Goal: Information Seeking & Learning: Learn about a topic

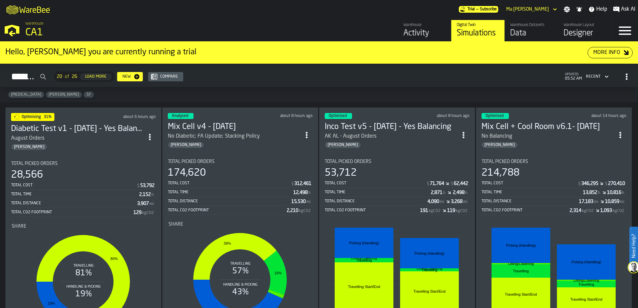
click at [352, 42] on div "Hello, [PERSON_NAME] you are currently running a trial More Info" at bounding box center [319, 53] width 638 height 22
click at [345, 81] on div "Simulations 20 of 26 Load More New Compare updated: 05:52 AM Recent" at bounding box center [318, 76] width 627 height 15
click at [379, 92] on div "Enteral Gregg SF" at bounding box center [319, 94] width 638 height 15
click at [613, 56] on div "More Info" at bounding box center [607, 53] width 32 height 8
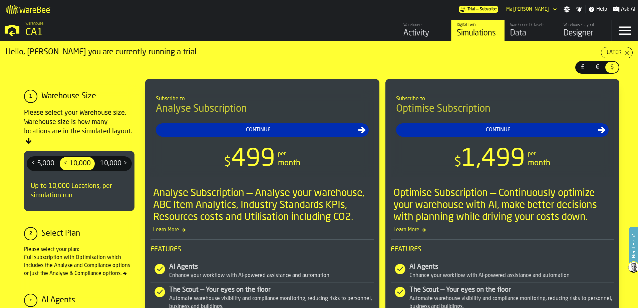
click at [593, 68] on span "€" at bounding box center [597, 67] width 11 height 9
click at [578, 68] on span "£" at bounding box center [582, 67] width 11 height 9
click at [597, 66] on span "€" at bounding box center [597, 67] width 11 height 9
click at [578, 67] on span "£" at bounding box center [582, 67] width 11 height 9
click at [599, 69] on span "€" at bounding box center [597, 67] width 11 height 9
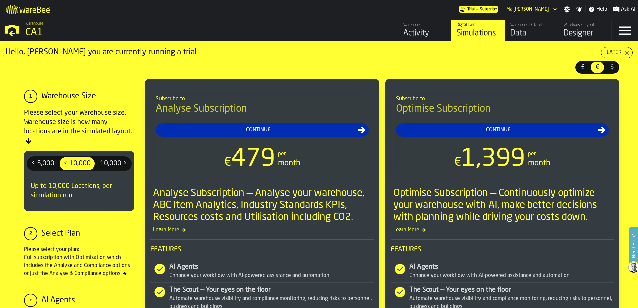
click at [580, 66] on span "£" at bounding box center [582, 67] width 11 height 9
click at [618, 52] on div "Later" at bounding box center [614, 53] width 20 height 8
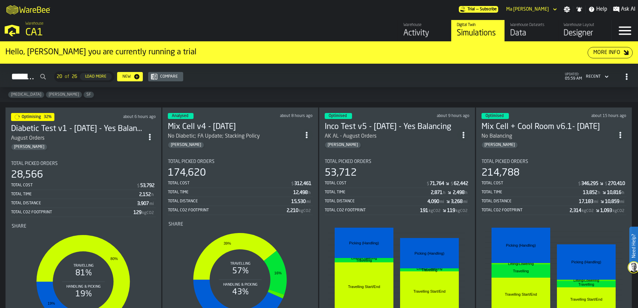
click at [603, 54] on div "More Info" at bounding box center [607, 53] width 32 height 8
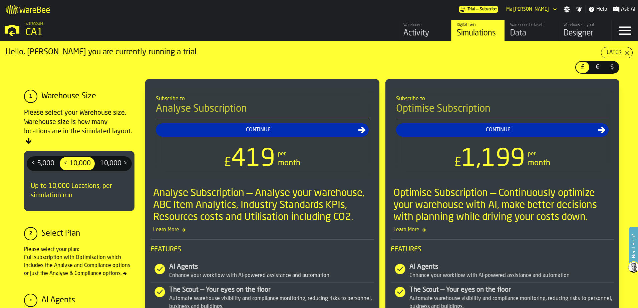
click at [580, 68] on span "£" at bounding box center [582, 67] width 11 height 9
click at [609, 67] on span "$" at bounding box center [612, 67] width 11 height 9
drag, startPoint x: 592, startPoint y: 68, endPoint x: 590, endPoint y: 70, distance: 3.5
click at [592, 68] on span "€" at bounding box center [597, 67] width 11 height 9
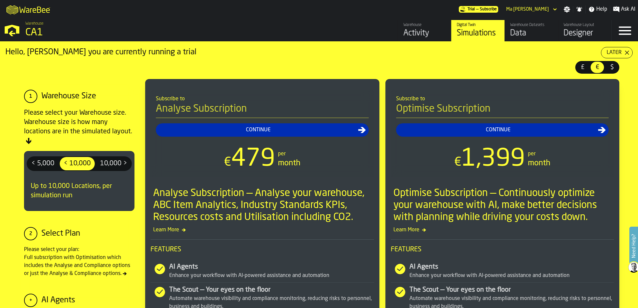
click at [581, 71] on span "£" at bounding box center [582, 67] width 11 height 9
click at [592, 66] on span "€" at bounding box center [597, 67] width 11 height 9
click at [613, 66] on span "$" at bounding box center [612, 67] width 11 height 9
click at [595, 70] on span "€" at bounding box center [597, 67] width 11 height 9
click at [579, 69] on span "£" at bounding box center [582, 67] width 11 height 9
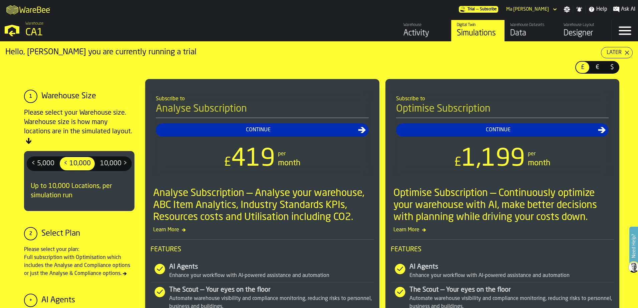
click at [597, 67] on span "€" at bounding box center [597, 67] width 11 height 9
click at [609, 65] on span "$" at bounding box center [612, 67] width 11 height 9
click at [620, 52] on div "Later" at bounding box center [614, 53] width 20 height 8
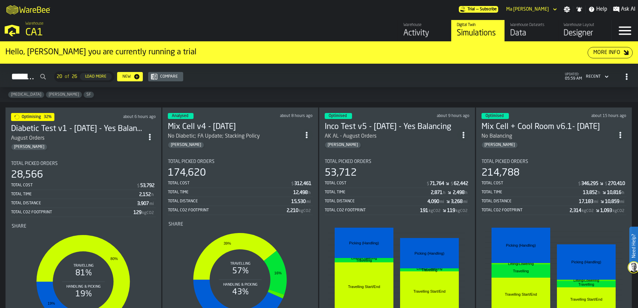
click at [505, 85] on h2 "Simulations 20 of 26 Load More New Compare updated: 05:59 AM Recent" at bounding box center [319, 76] width 638 height 24
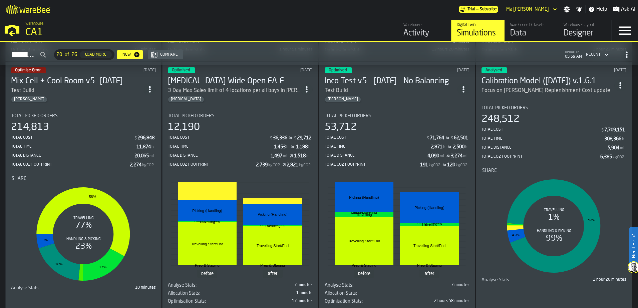
scroll to position [534, 0]
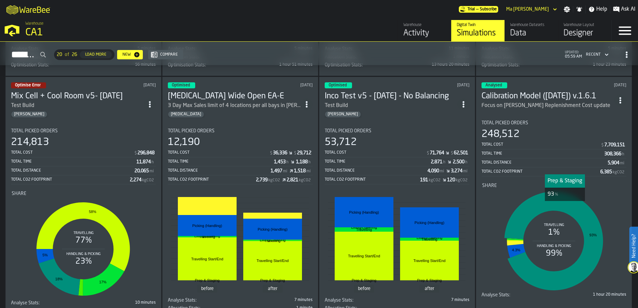
click at [564, 208] on icon "stat-Share" at bounding box center [553, 241] width 99 height 99
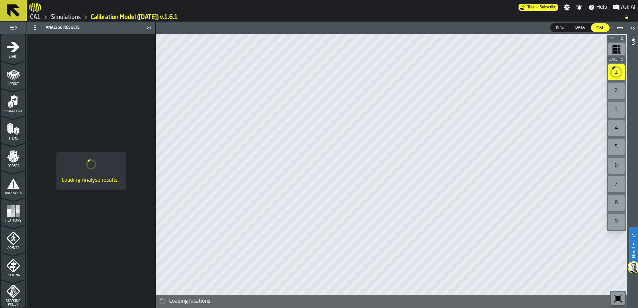
click at [62, 15] on link "Simulations" at bounding box center [66, 17] width 30 height 7
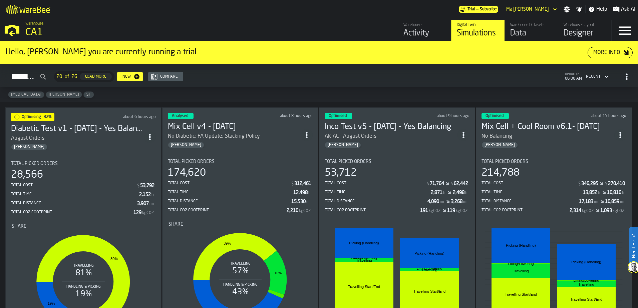
click at [46, 95] on span "[PERSON_NAME]" at bounding box center [64, 94] width 36 height 5
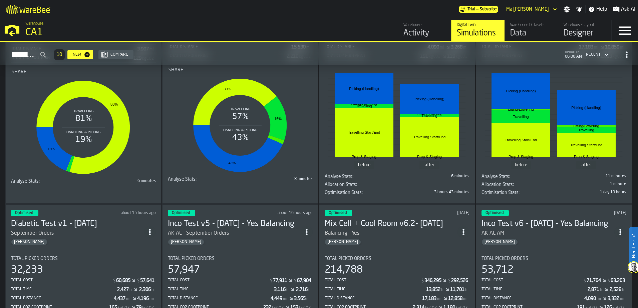
scroll to position [167, 0]
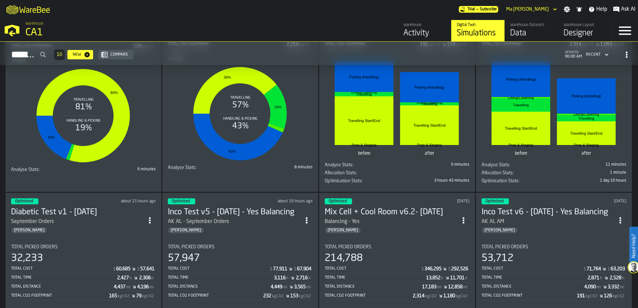
click at [633, 265] on img at bounding box center [633, 267] width 11 height 11
click at [625, 298] on span at bounding box center [622, 293] width 19 height 19
click at [625, 295] on polygon at bounding box center [623, 293] width 6 height 6
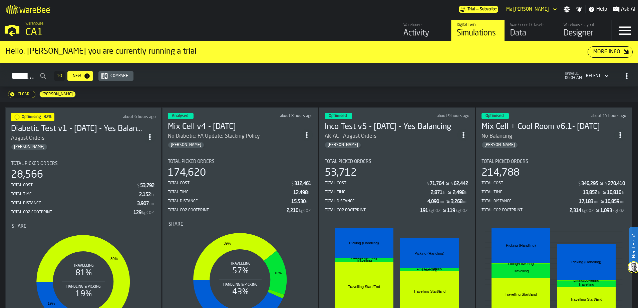
scroll to position [0, 0]
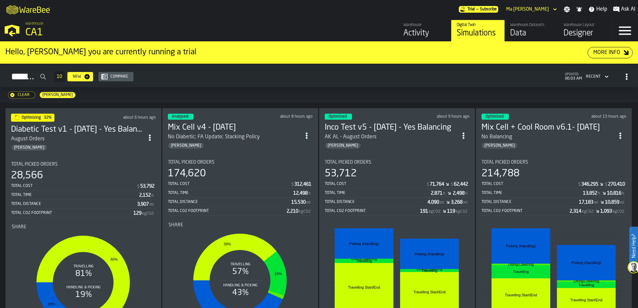
click at [252, 93] on div "Clear Gregg" at bounding box center [319, 94] width 638 height 15
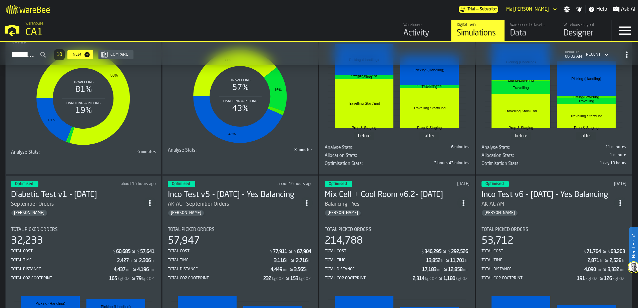
scroll to position [200, 0]
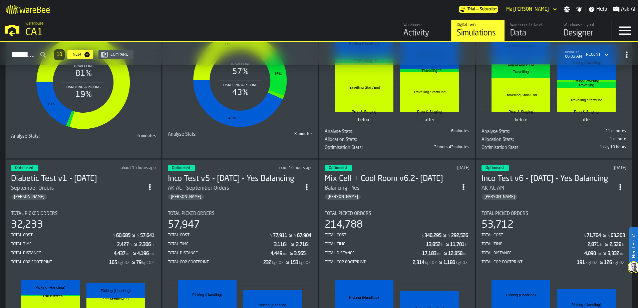
click at [565, 256] on div "Total Distance" at bounding box center [532, 253] width 103 height 5
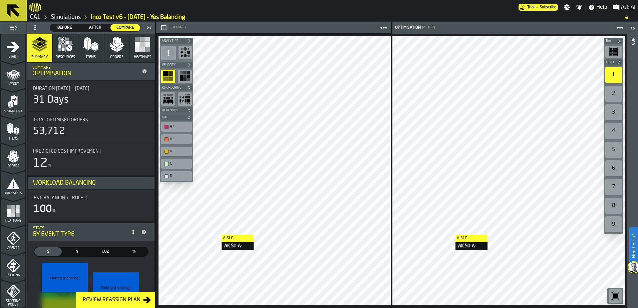
drag, startPoint x: 65, startPoint y: 18, endPoint x: 420, endPoint y: 60, distance: 358.2
click at [65, 18] on link "Simulations" at bounding box center [66, 17] width 30 height 7
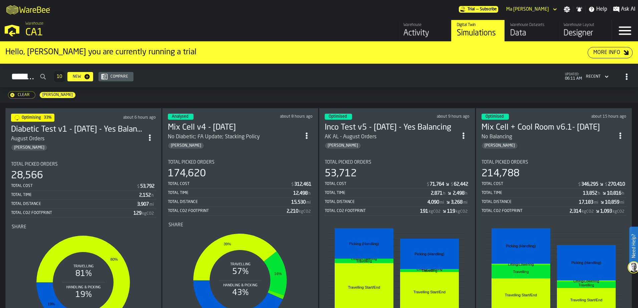
click at [22, 94] on div "Clear" at bounding box center [23, 95] width 17 height 5
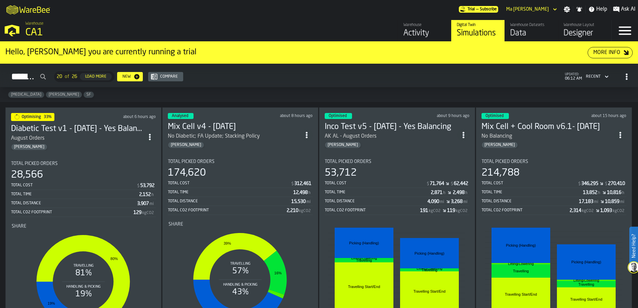
click at [207, 187] on div "Total Cost $ 312,461" at bounding box center [240, 184] width 145 height 8
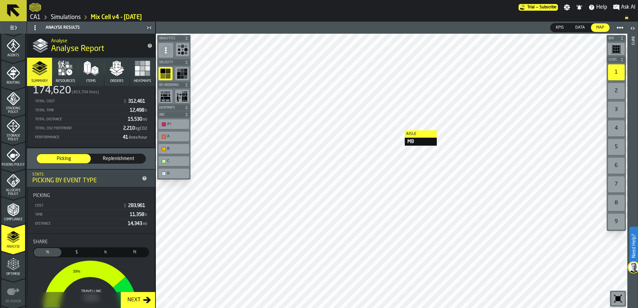
scroll to position [219, 0]
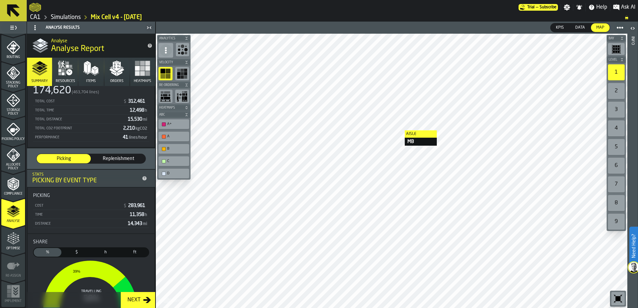
click at [12, 238] on polygon "menu Optimise" at bounding box center [13, 237] width 2 height 1
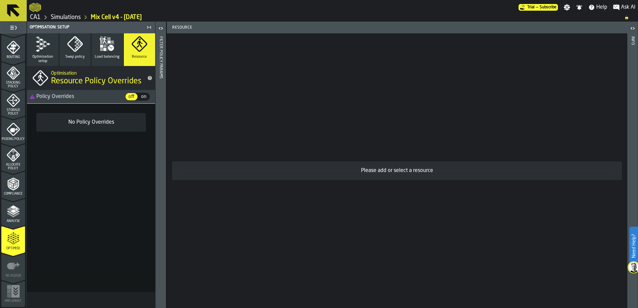
click at [42, 40] on polygon "button" at bounding box center [41, 39] width 4 height 2
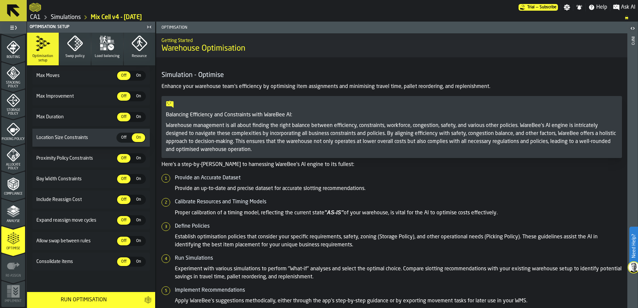
scroll to position [0, 0]
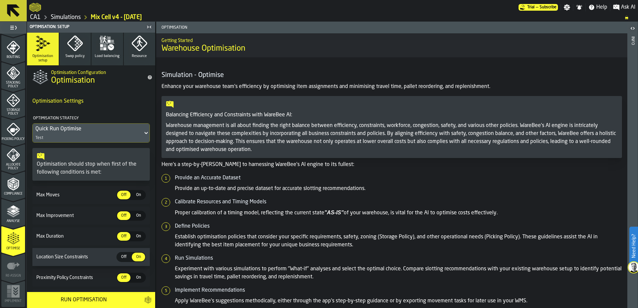
click at [12, 242] on icon "menu Optimise" at bounding box center [10, 238] width 5 height 7
click at [5, 215] on div "Analyse" at bounding box center [13, 214] width 24 height 18
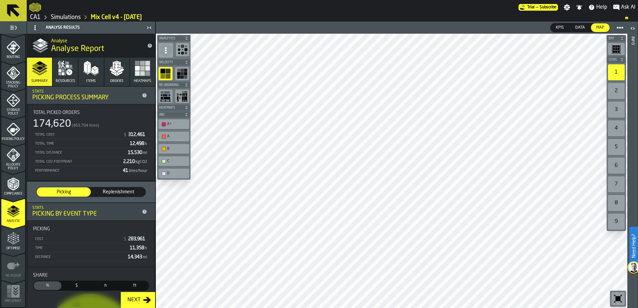
click at [68, 14] on link "Simulations" at bounding box center [66, 17] width 30 height 7
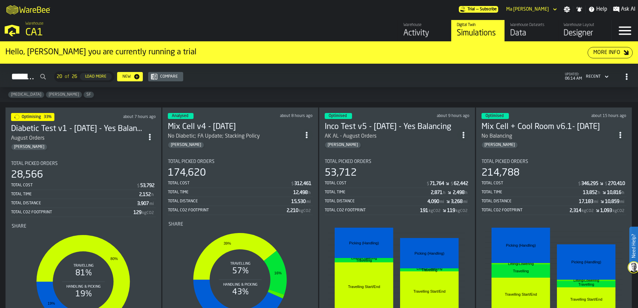
click at [350, 76] on div "Simulations 20 of 26 Load More New Compare updated: 06:14 AM Recent" at bounding box center [318, 76] width 627 height 15
click at [241, 192] on div "Total Time" at bounding box center [230, 192] width 125 height 5
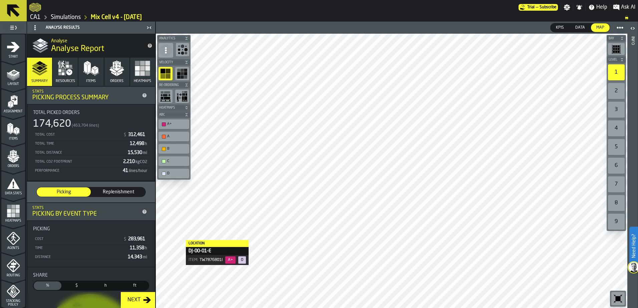
click at [71, 15] on link "Simulations" at bounding box center [66, 17] width 30 height 7
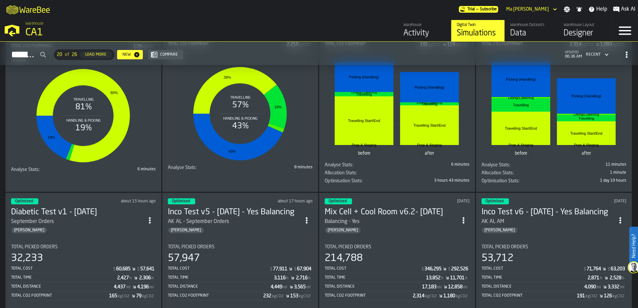
scroll to position [167, 0]
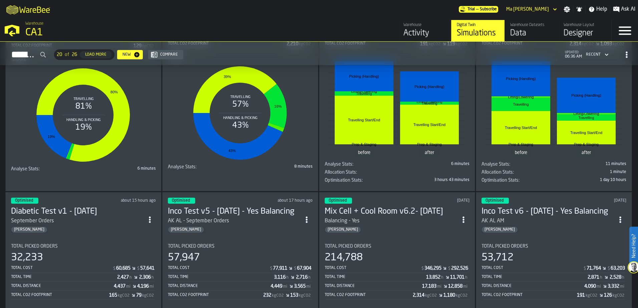
click at [429, 281] on div "Total Time 13,852 h 11,701 h" at bounding box center [397, 278] width 145 height 8
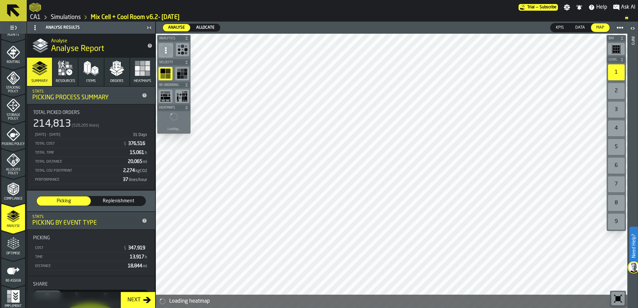
scroll to position [219, 0]
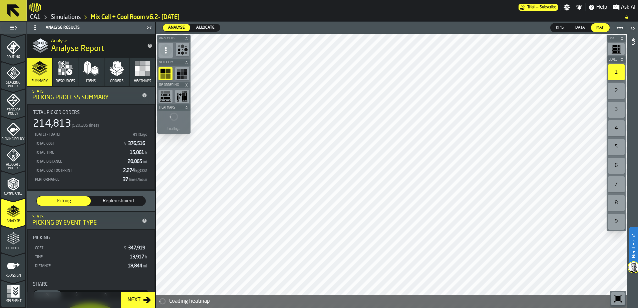
click at [10, 240] on icon "menu Optimise" at bounding box center [13, 238] width 13 height 13
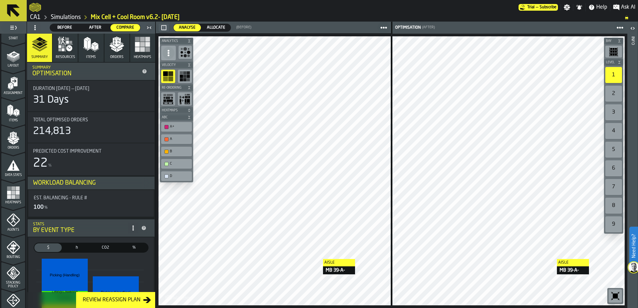
scroll to position [0, 0]
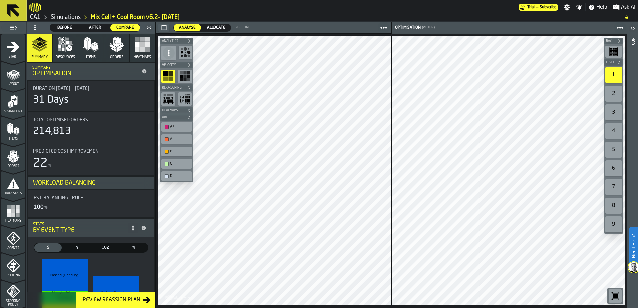
click at [67, 14] on link "Simulations" at bounding box center [66, 17] width 30 height 7
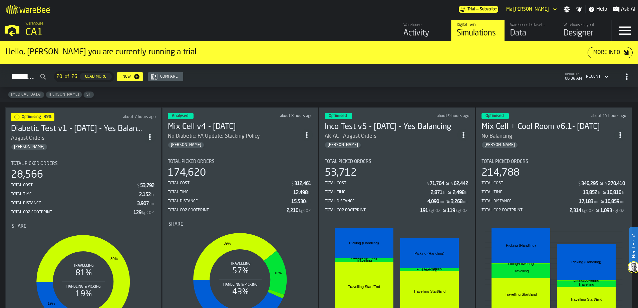
click at [569, 123] on h3 "Mix Cell + Cool Room v6.1- [DATE]" at bounding box center [547, 127] width 133 height 11
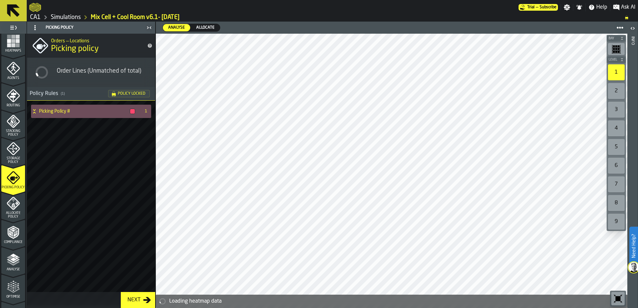
scroll to position [219, 0]
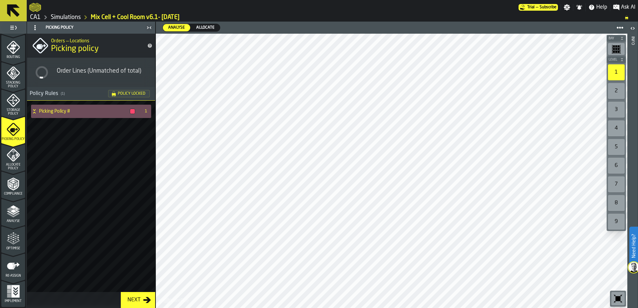
click at [15, 241] on icon "menu Optimise" at bounding box center [13, 238] width 13 height 13
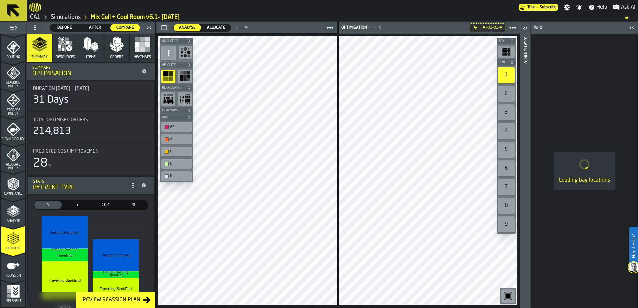
click at [634, 26] on icon "button-toggle-Close me" at bounding box center [632, 28] width 8 height 8
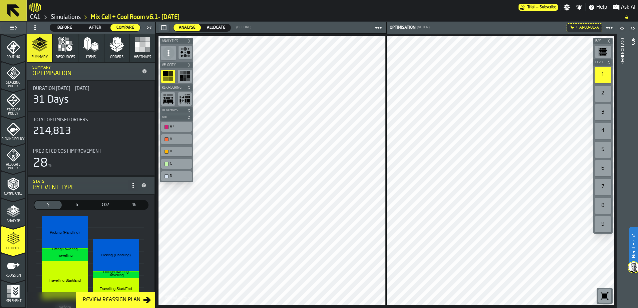
click at [70, 16] on link "Simulations" at bounding box center [66, 17] width 30 height 7
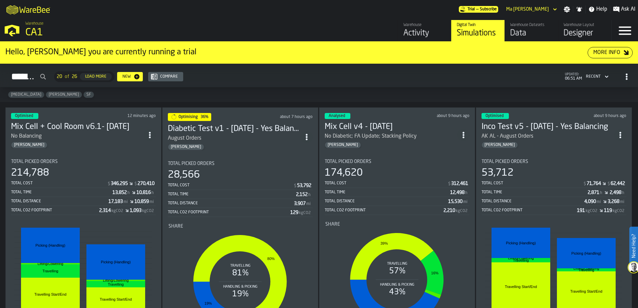
click at [465, 83] on div "Simulations 20 of 26 Load More New Compare updated: 06:51 AM Recent" at bounding box center [318, 76] width 627 height 15
click at [528, 169] on div "53,712" at bounding box center [553, 173] width 145 height 12
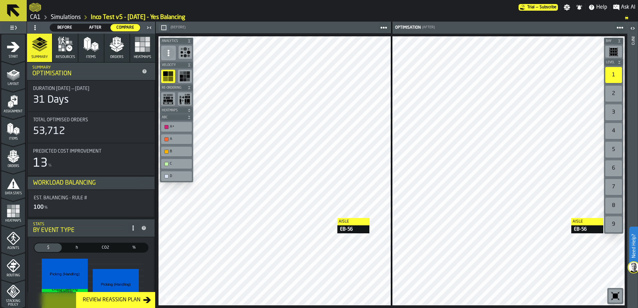
click at [331, 218] on div at bounding box center [274, 170] width 232 height 269
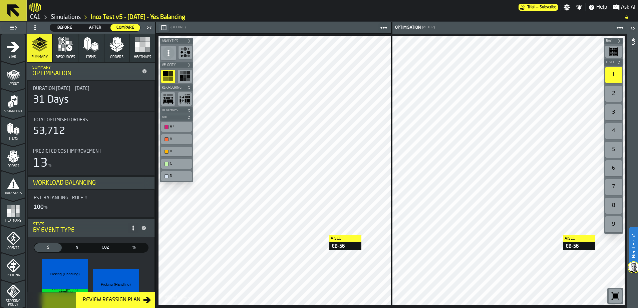
click at [156, 266] on div "Aisle EB-56 Aisle EB-56 Aisle EB-56 Bay Level 1 2 3 4 5 6 7 8 9 M A K I N G W A…" at bounding box center [391, 171] width 471 height 275
click at [214, 213] on div at bounding box center [274, 170] width 232 height 269
click at [632, 191] on main "1 Start 2 Layout 3 Assignment 4 Items 5 Orders 6 Data Stats 7 Heatmaps 8 Agents…" at bounding box center [319, 165] width 638 height 287
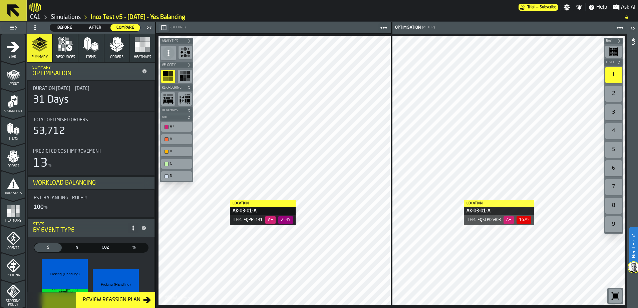
drag, startPoint x: 53, startPoint y: 16, endPoint x: 75, endPoint y: 16, distance: 22.7
click at [53, 16] on link "Simulations" at bounding box center [66, 17] width 30 height 7
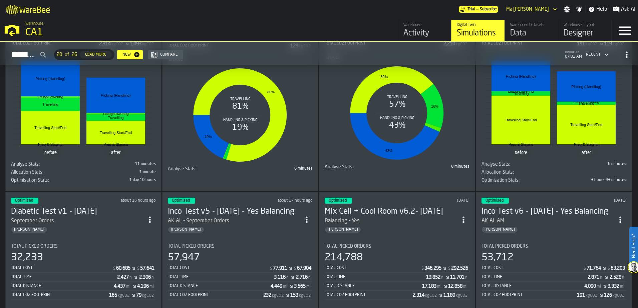
scroll to position [200, 0]
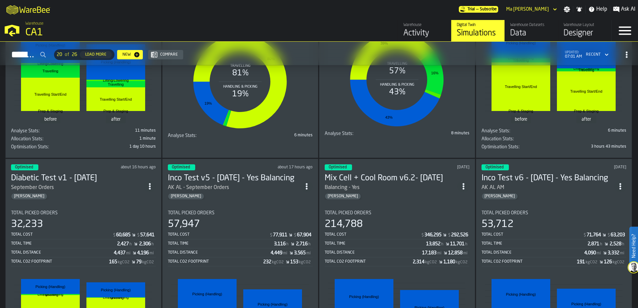
click at [579, 214] on div "Total Picked Orders" at bounding box center [553, 213] width 145 height 5
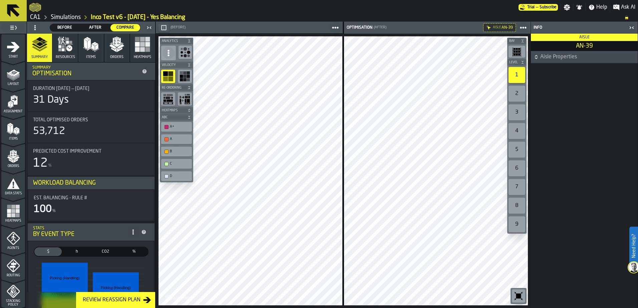
click at [632, 24] on div "button-toggle-Close me" at bounding box center [631, 28] width 9 height 8
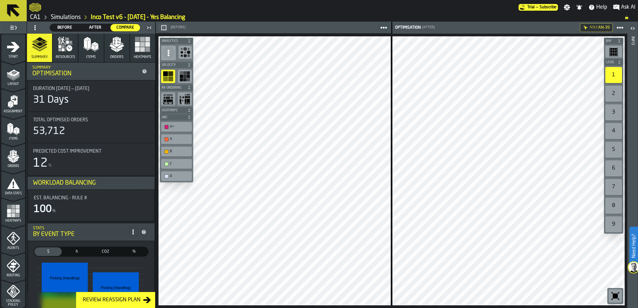
click at [68, 14] on link "Simulations" at bounding box center [66, 17] width 30 height 7
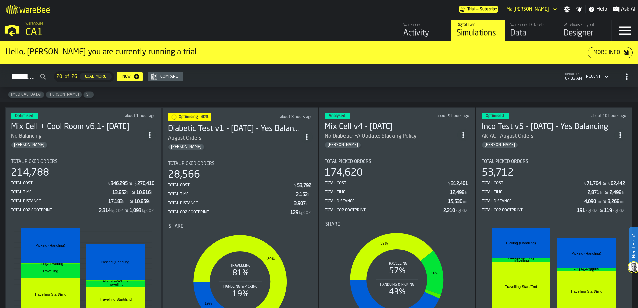
scroll to position [33, 0]
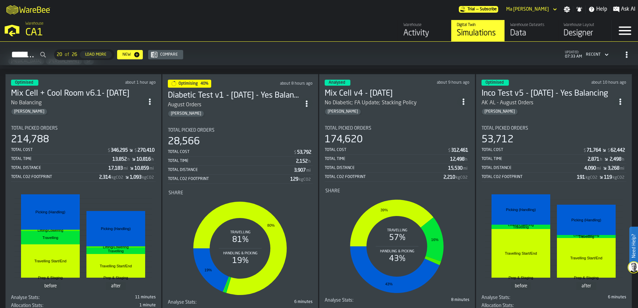
click at [366, 153] on div "Total Cost $ 312,461" at bounding box center [397, 150] width 145 height 8
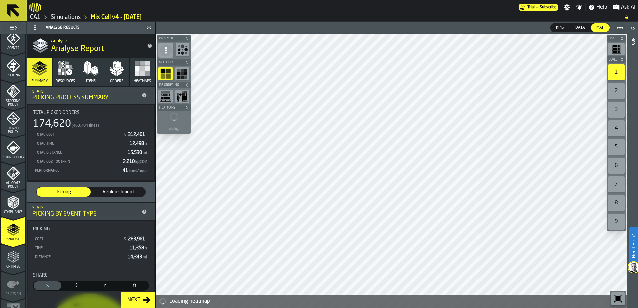
scroll to position [219, 0]
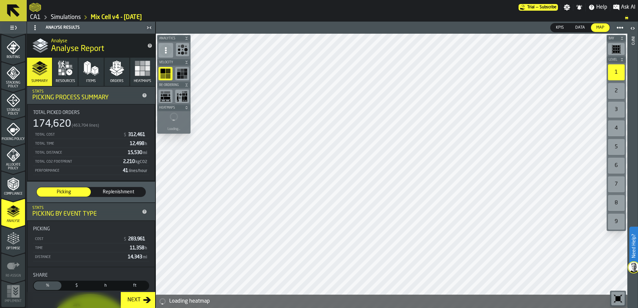
click at [7, 245] on icon "menu Optimise" at bounding box center [13, 238] width 13 height 13
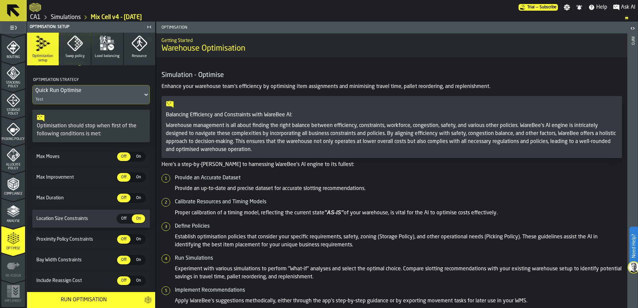
scroll to position [0, 0]
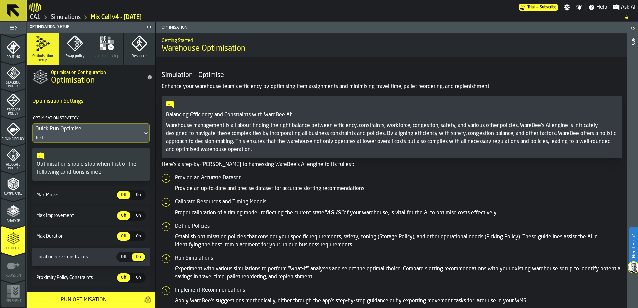
drag, startPoint x: 70, startPoint y: 42, endPoint x: 64, endPoint y: 54, distance: 13.6
click at [70, 42] on icon "button" at bounding box center [75, 43] width 16 height 16
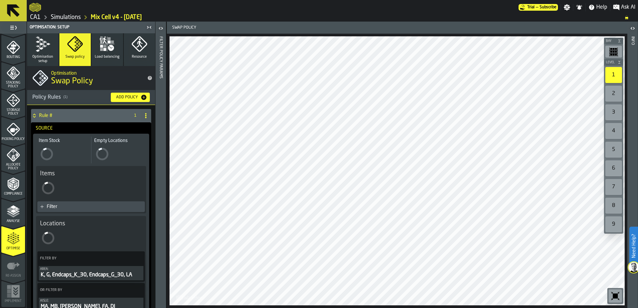
click at [45, 52] on button "Optimisation setup" at bounding box center [43, 49] width 32 height 33
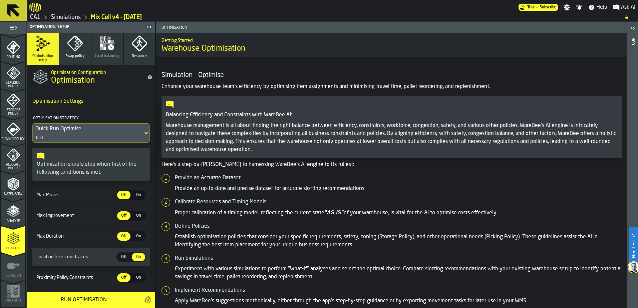
click at [5, 246] on div "Optimise" at bounding box center [13, 241] width 24 height 18
click at [11, 45] on icon "menu Routing" at bounding box center [12, 48] width 7 height 10
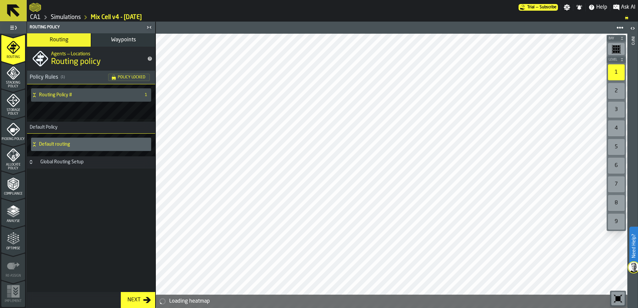
scroll to position [108, 0]
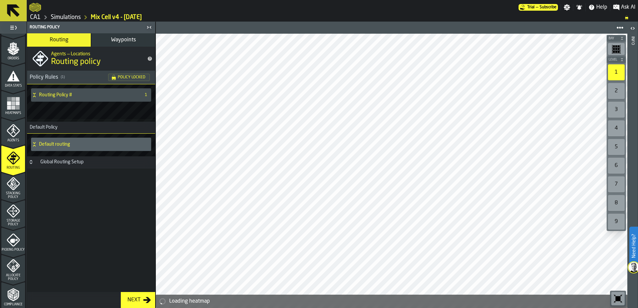
click at [69, 16] on link "Simulations" at bounding box center [66, 17] width 30 height 7
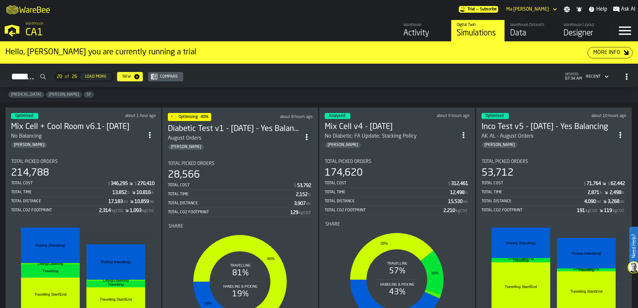
scroll to position [33, 0]
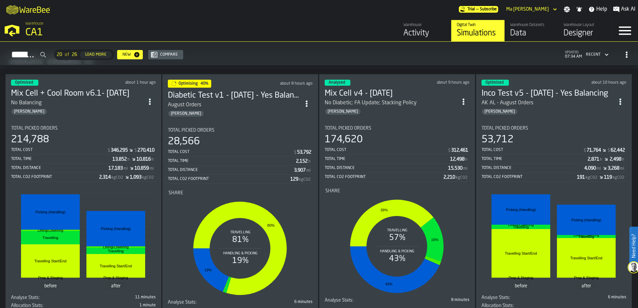
click at [71, 126] on div "Total Picked Orders" at bounding box center [83, 128] width 145 height 5
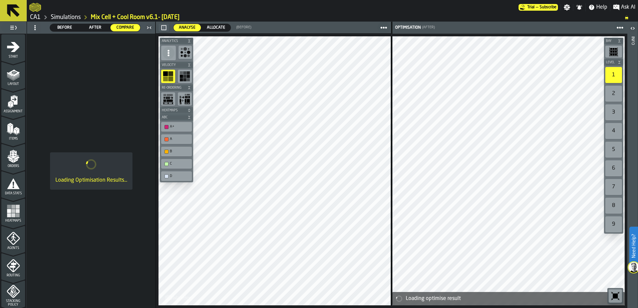
click at [151, 27] on icon "button-toggle-Close me" at bounding box center [149, 28] width 8 height 8
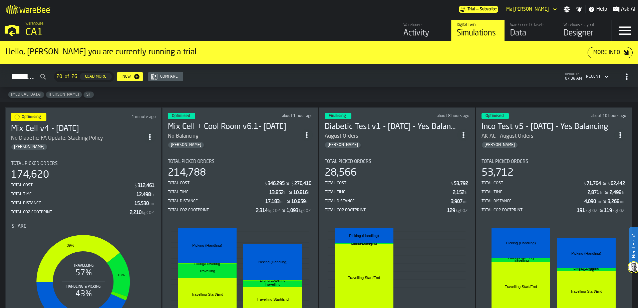
click at [83, 176] on div "174,620" at bounding box center [83, 175] width 145 height 12
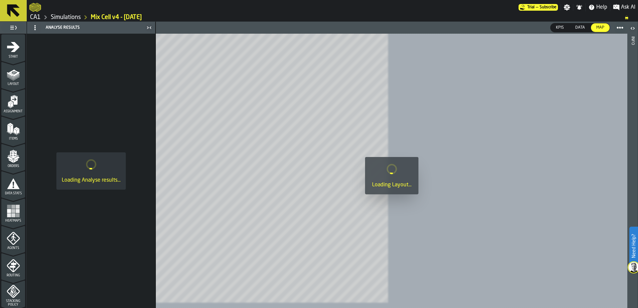
scroll to position [219, 0]
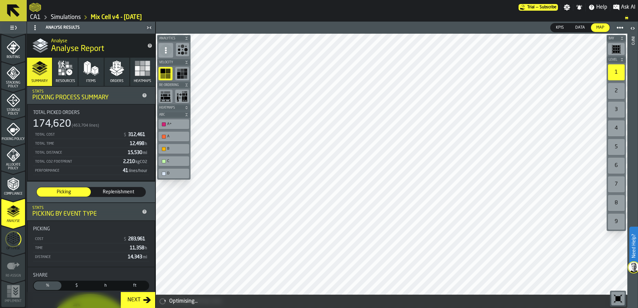
click at [7, 246] on icon "menu Optimise" at bounding box center [13, 239] width 16 height 26
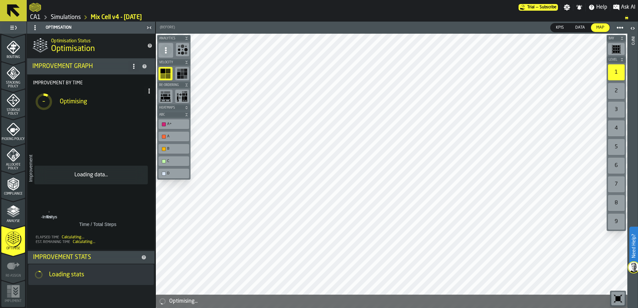
click at [16, 240] on icon "menu Optimise" at bounding box center [13, 239] width 16 height 26
click at [11, 206] on icon "menu Analyse" at bounding box center [13, 211] width 13 height 13
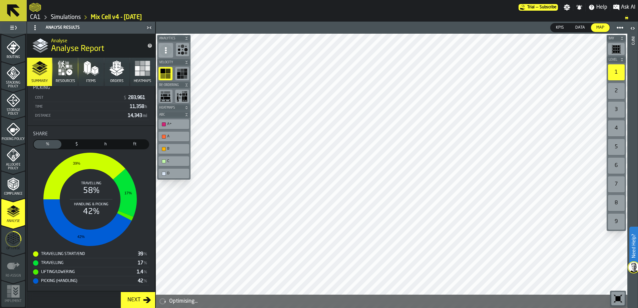
scroll to position [0, 0]
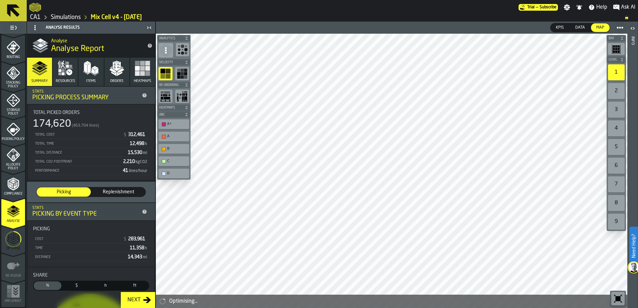
click at [10, 189] on icon "menu Compliance" at bounding box center [12, 184] width 11 height 13
click at [14, 219] on div "Analyse" at bounding box center [13, 214] width 24 height 18
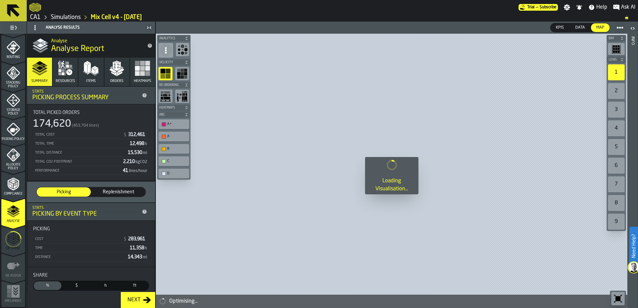
click at [13, 242] on icon "menu Optimise" at bounding box center [13, 239] width 16 height 26
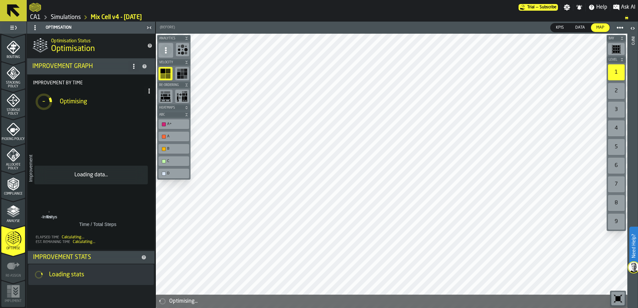
click at [66, 17] on link "Simulations" at bounding box center [66, 17] width 30 height 7
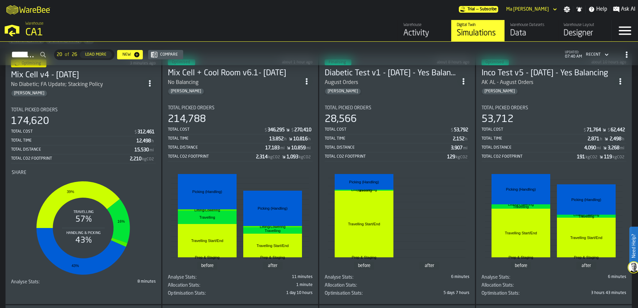
scroll to position [33, 0]
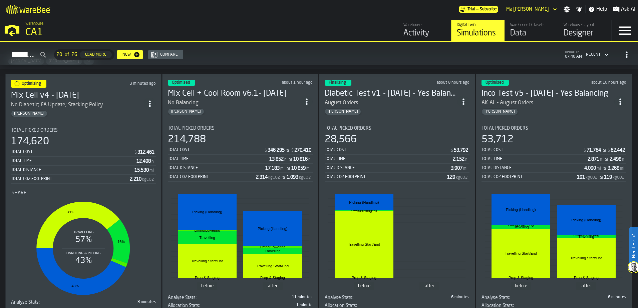
click at [393, 153] on div "Total Cost $ 53,792" at bounding box center [397, 150] width 145 height 8
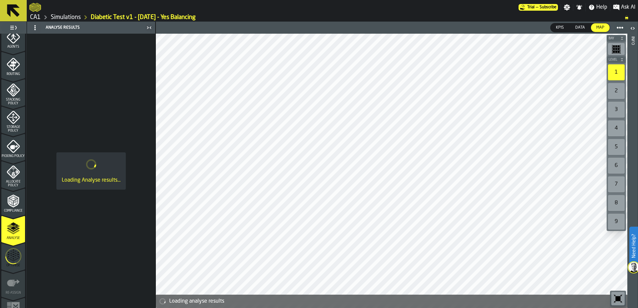
scroll to position [219, 0]
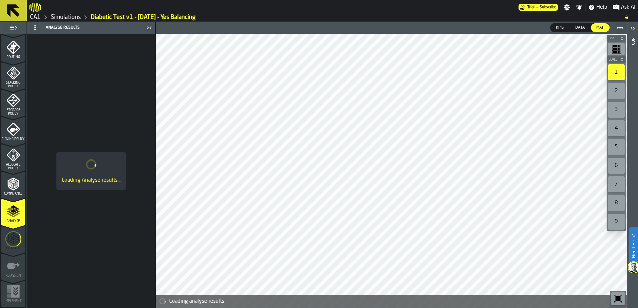
click at [8, 238] on icon "menu Optimise" at bounding box center [13, 239] width 16 height 26
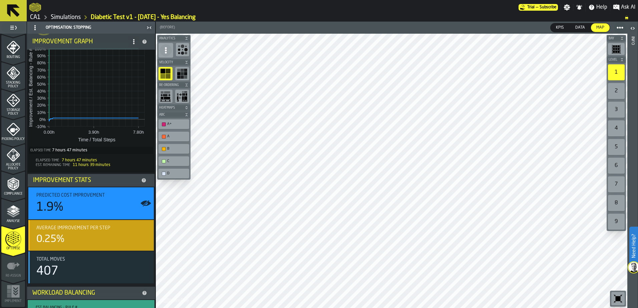
scroll to position [102, 0]
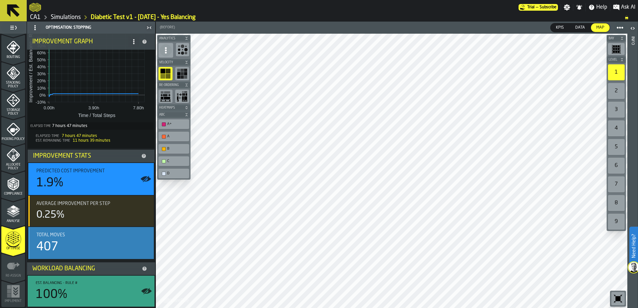
click at [99, 243] on div "407" at bounding box center [92, 247] width 112 height 13
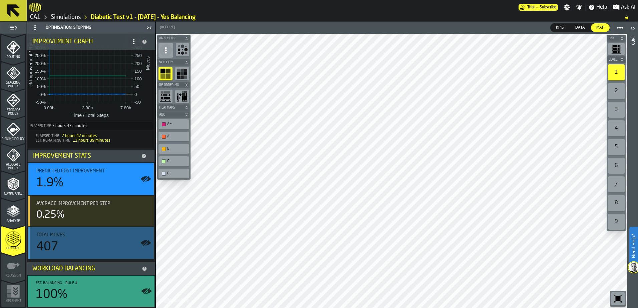
click at [97, 242] on div "407" at bounding box center [92, 247] width 112 height 13
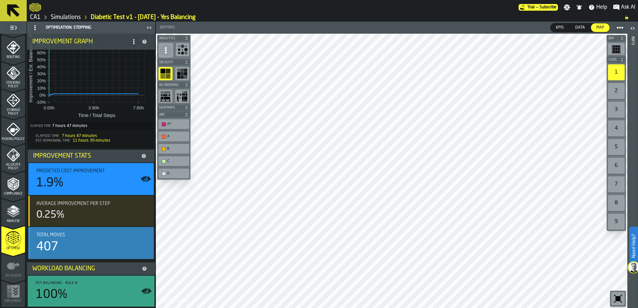
click at [108, 246] on div "407" at bounding box center [92, 247] width 112 height 13
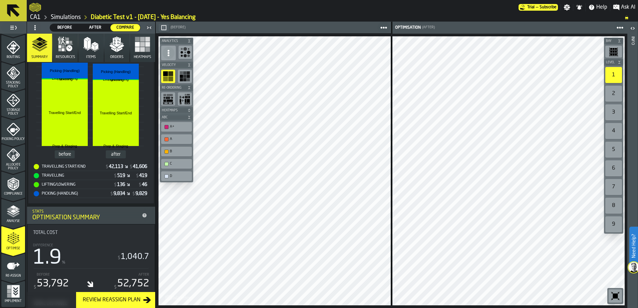
scroll to position [0, 0]
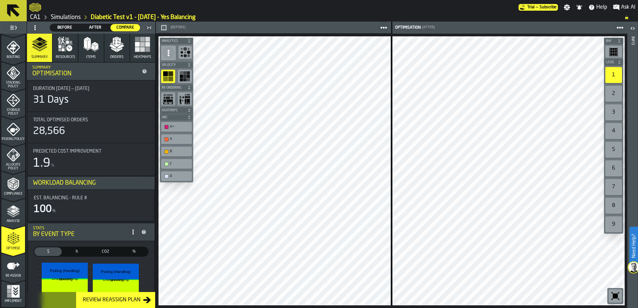
click at [533, 180] on div "Aisle KC Aisle KC Aisle KC Bay Level 1 2 3 4 5 6 7 8 9 M A K I N G W A R E H O …" at bounding box center [391, 171] width 471 height 275
click at [10, 243] on icon "menu Optimise" at bounding box center [13, 242] width 13 height 4
click at [14, 276] on span "Re-assign" at bounding box center [13, 276] width 24 height 4
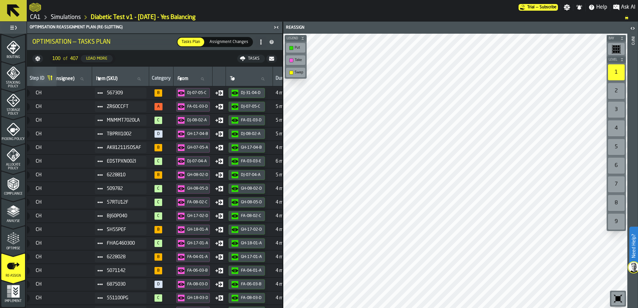
scroll to position [0, 21]
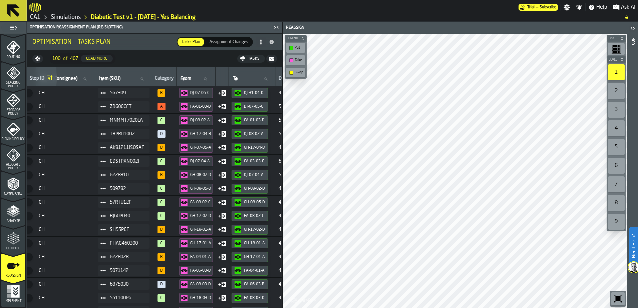
click at [105, 89] on span at bounding box center [103, 93] width 11 height 11
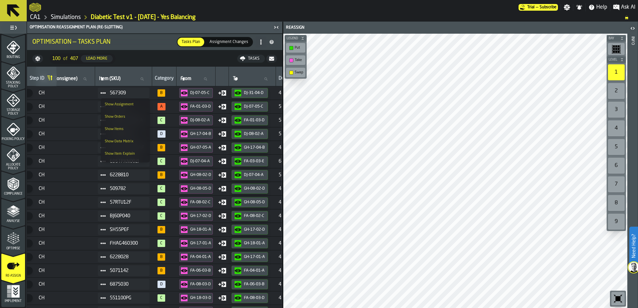
click at [114, 104] on div "Show Assignment" at bounding box center [125, 104] width 41 height 4
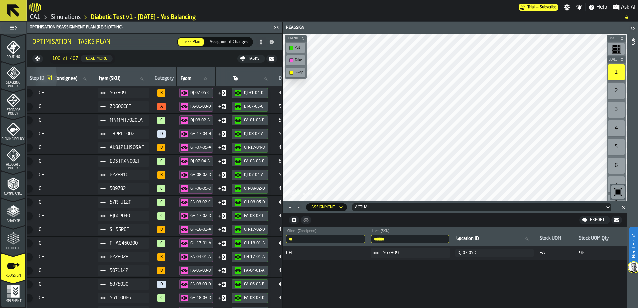
click at [394, 284] on div "** Client (Consignee) CH ****** Item (SKU) 567309 Location ID Location ID Stock…" at bounding box center [455, 267] width 344 height 81
click at [105, 92] on icon at bounding box center [102, 92] width 5 height 5
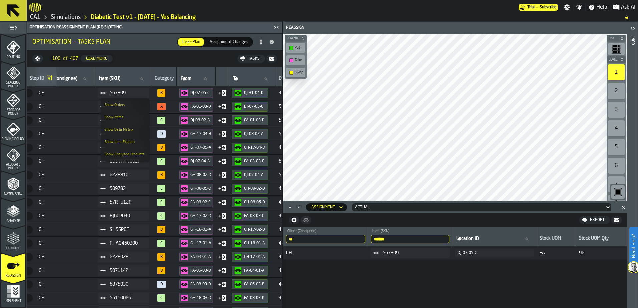
scroll to position [0, 0]
click at [124, 128] on div "Show Items" at bounding box center [125, 129] width 41 height 4
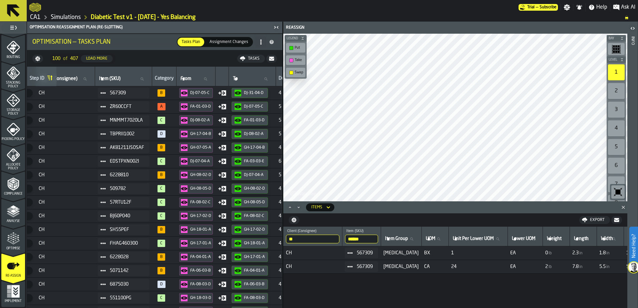
drag, startPoint x: 394, startPoint y: 306, endPoint x: 414, endPoint y: 308, distance: 20.5
click at [423, 306] on div "** Client (Consignee) CH ****** Item (SKU) 567309 Item Group Item Group UOM UOM…" at bounding box center [455, 267] width 344 height 81
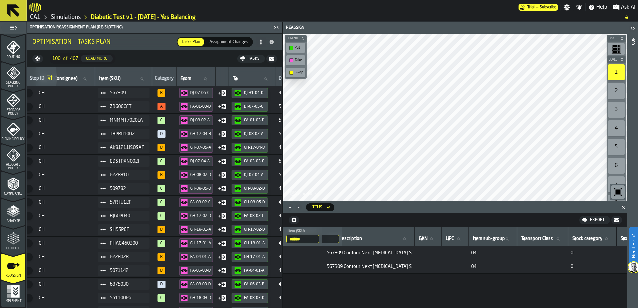
scroll to position [0, 400]
click at [108, 106] on span at bounding box center [103, 106] width 11 height 11
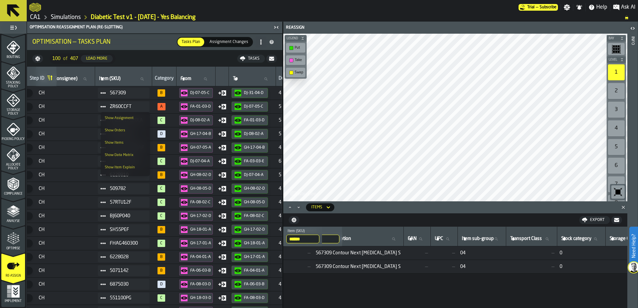
click at [116, 143] on div "Show Items" at bounding box center [125, 143] width 41 height 4
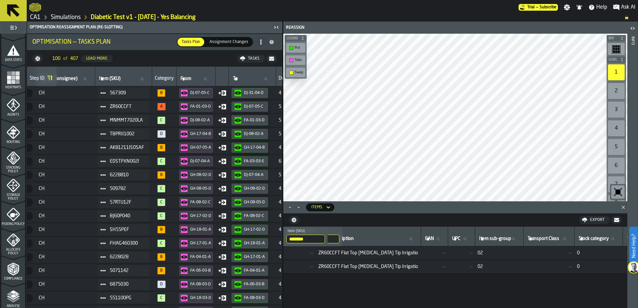
scroll to position [0, 0]
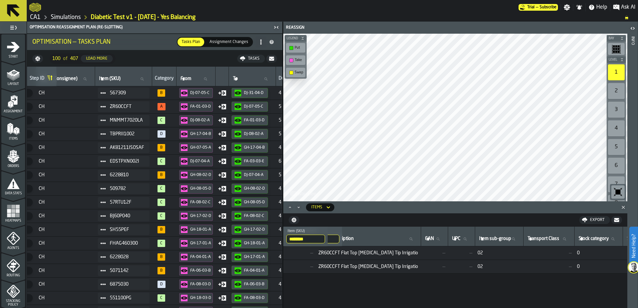
click at [68, 17] on link "Simulations" at bounding box center [66, 17] width 30 height 7
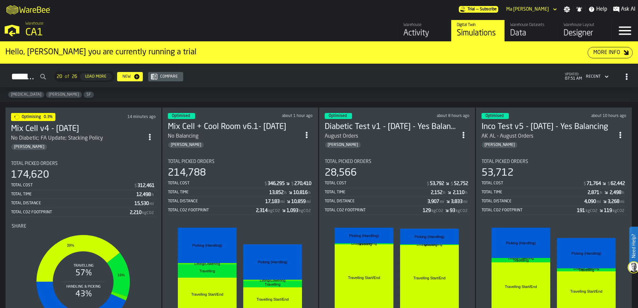
click at [219, 180] on div "Total Cost $ 346,295 $ 270,410 Total Time 13,852 h 10,816 h Total Distance 17,1…" at bounding box center [240, 197] width 145 height 36
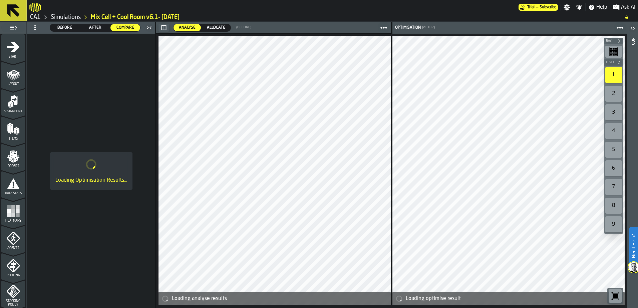
scroll to position [219, 0]
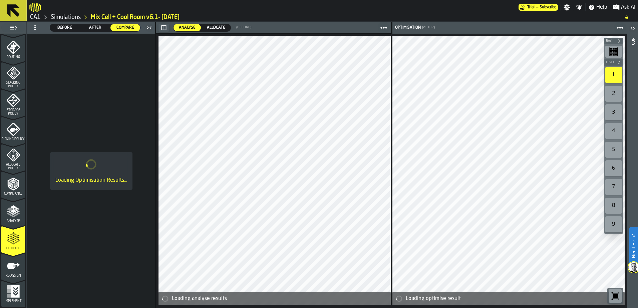
click at [15, 237] on icon "menu Optimise" at bounding box center [13, 238] width 13 height 13
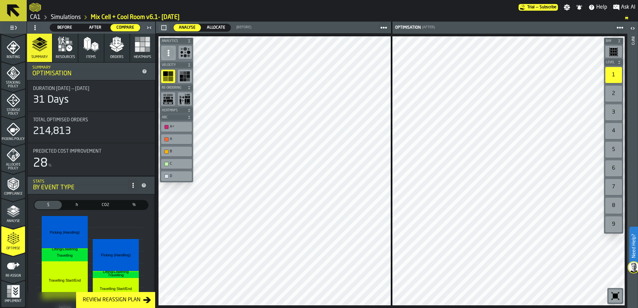
click at [66, 46] on icon "button" at bounding box center [65, 44] width 16 height 16
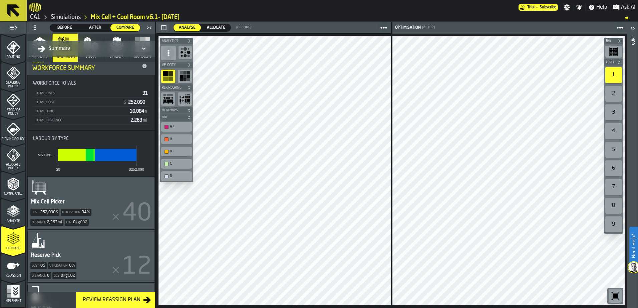
scroll to position [0, 0]
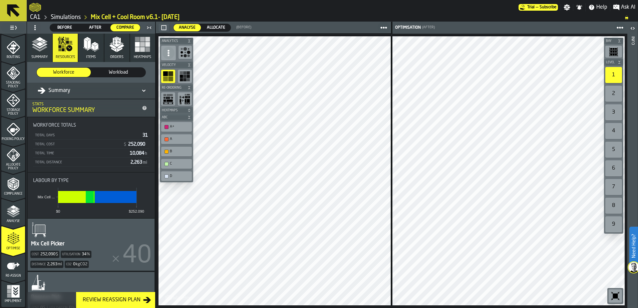
click at [90, 45] on polygon "button" at bounding box center [88, 44] width 3 height 10
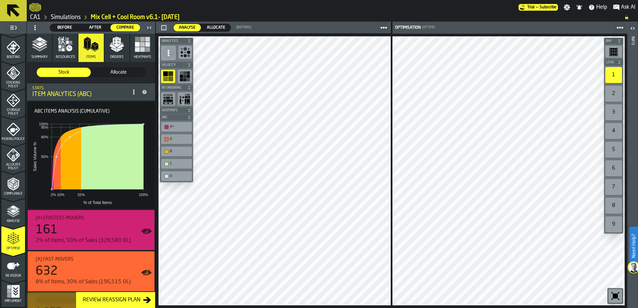
click at [122, 69] on span "Allocate" at bounding box center [118, 72] width 49 height 7
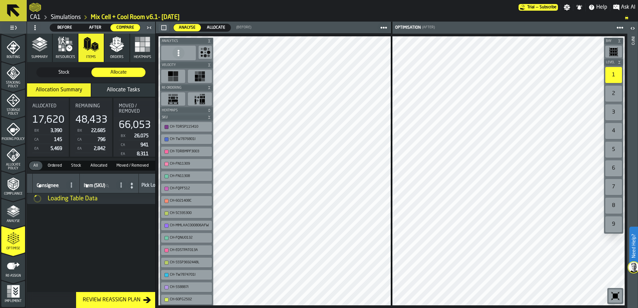
click at [112, 49] on icon "button" at bounding box center [117, 44] width 16 height 16
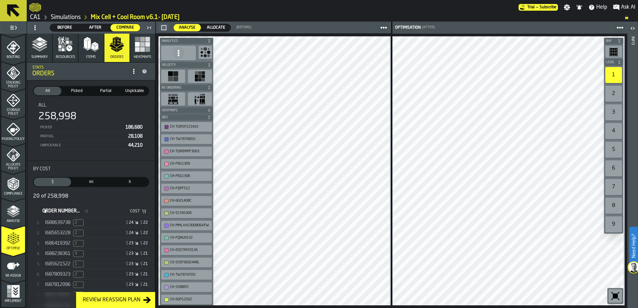
click at [110, 224] on div "$ 24 $ 22" at bounding box center [121, 223] width 51 height 5
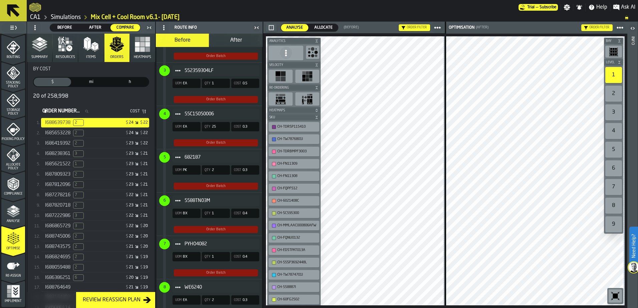
scroll to position [567, 0]
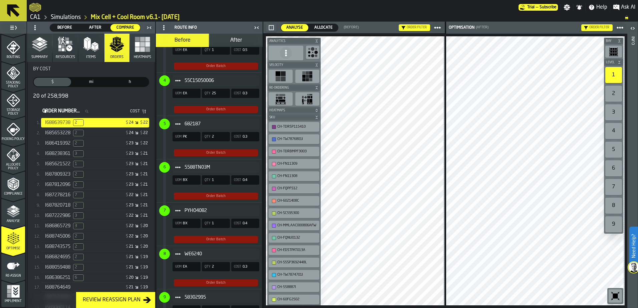
click at [246, 40] on button "After" at bounding box center [236, 40] width 53 height 13
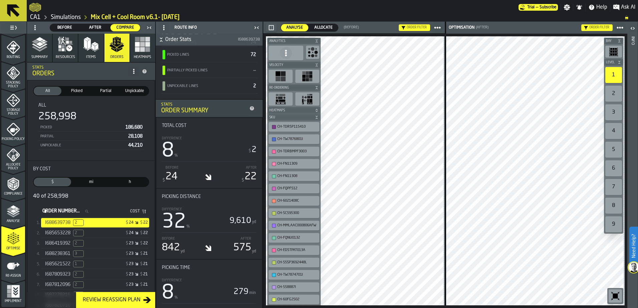
scroll to position [0, 0]
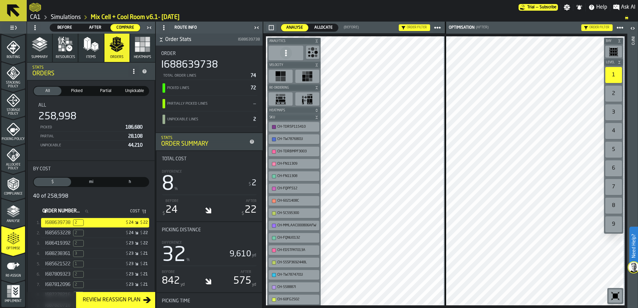
drag, startPoint x: 64, startPoint y: 223, endPoint x: 68, endPoint y: 224, distance: 4.9
click at [64, 223] on span "I688639738" at bounding box center [57, 222] width 25 height 5
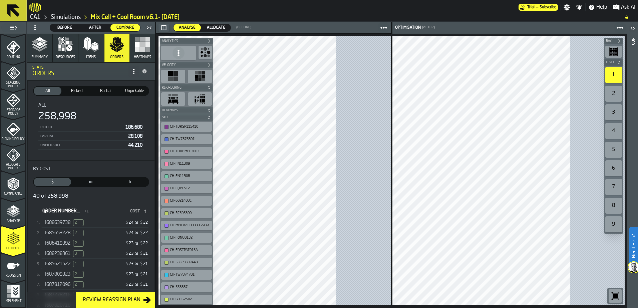
click at [53, 224] on span "I688639738" at bounding box center [57, 222] width 25 height 5
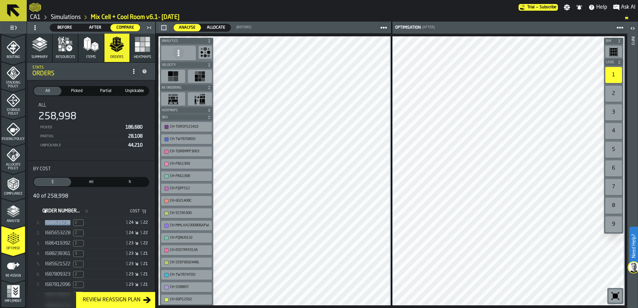
click at [56, 225] on span "I688639738" at bounding box center [57, 222] width 25 height 5
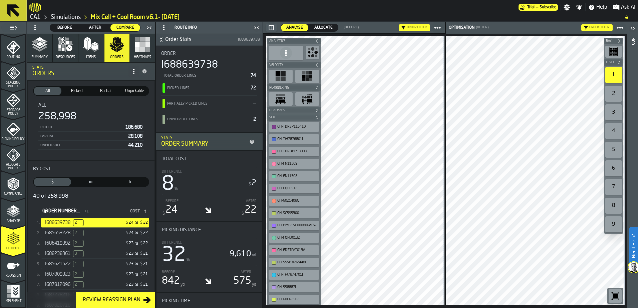
click at [165, 26] on icon at bounding box center [163, 27] width 5 height 5
click at [145, 46] on rect "button" at bounding box center [147, 44] width 5 height 5
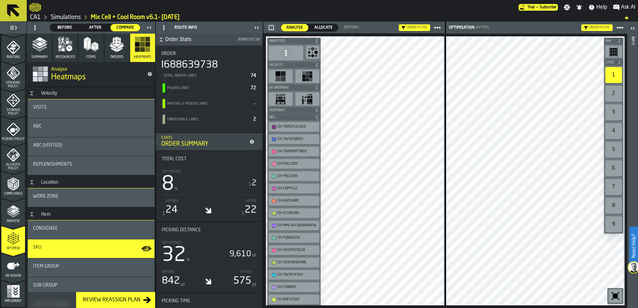
click at [118, 37] on icon "button" at bounding box center [117, 44] width 16 height 16
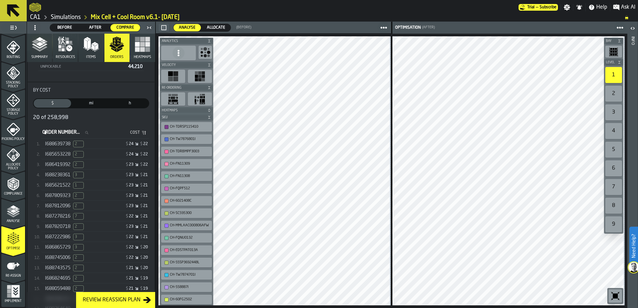
scroll to position [67, 0]
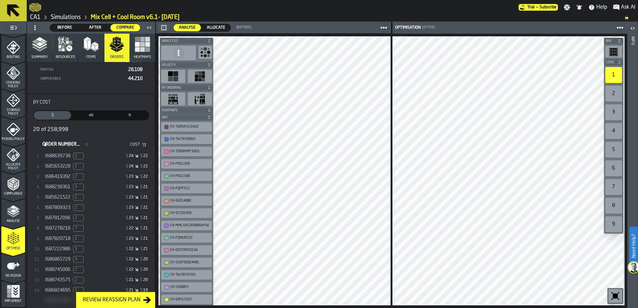
click at [59, 154] on div "I688639738 2" at bounding box center [70, 156] width 51 height 7
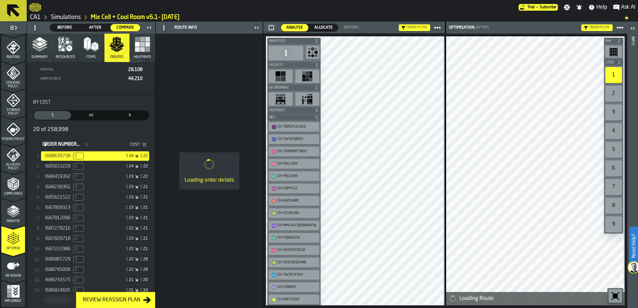
click at [88, 144] on icon "stat-By Cost" at bounding box center [86, 145] width 4 height 4
click at [94, 144] on input "Order Number... Order Number..." at bounding box center [67, 144] width 53 height 9
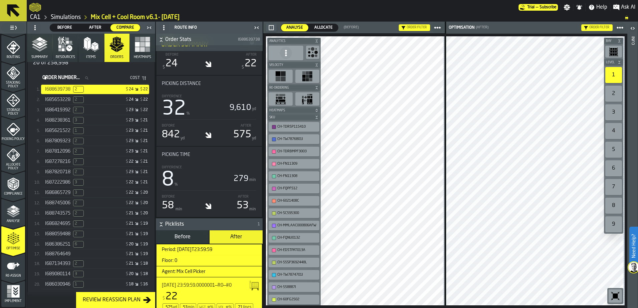
scroll to position [0, 0]
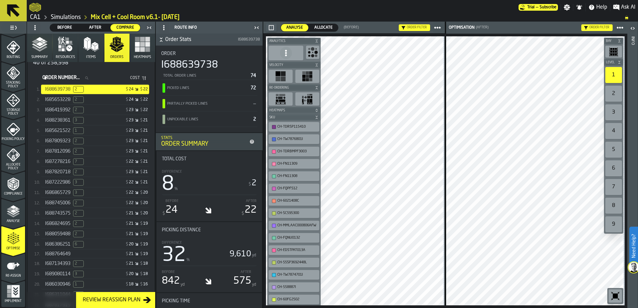
click at [110, 304] on button "Review Reassign Plan" at bounding box center [115, 300] width 79 height 16
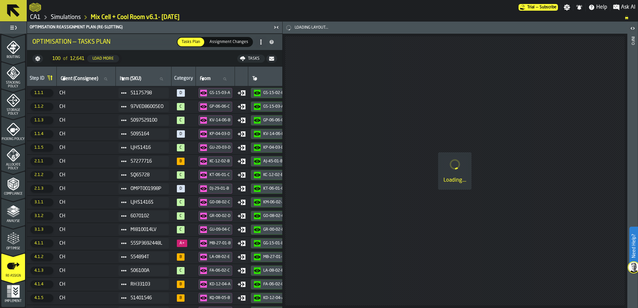
click at [11, 239] on icon "menu Optimise" at bounding box center [13, 238] width 13 height 13
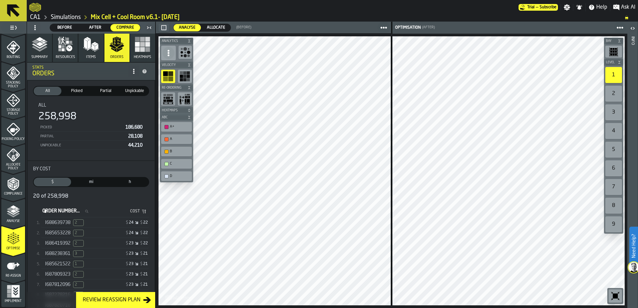
click at [17, 216] on icon "menu Analyse" at bounding box center [13, 211] width 13 height 13
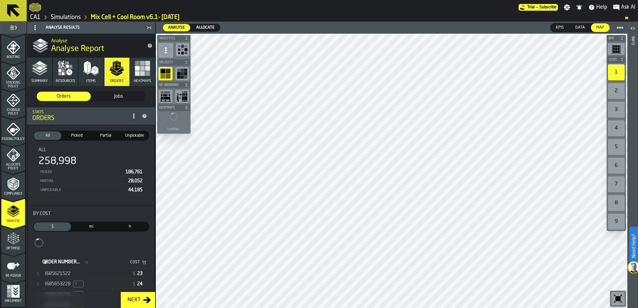
click at [122, 96] on span "Jobs" at bounding box center [118, 96] width 49 height 7
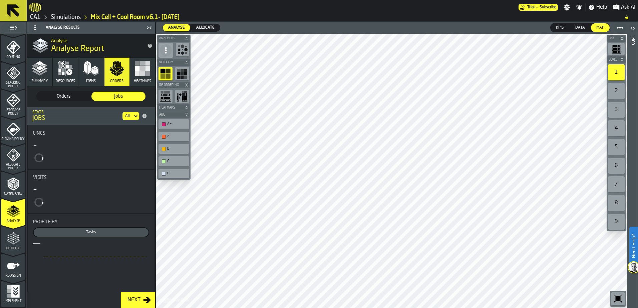
click at [63, 95] on span "Orders" at bounding box center [63, 96] width 49 height 7
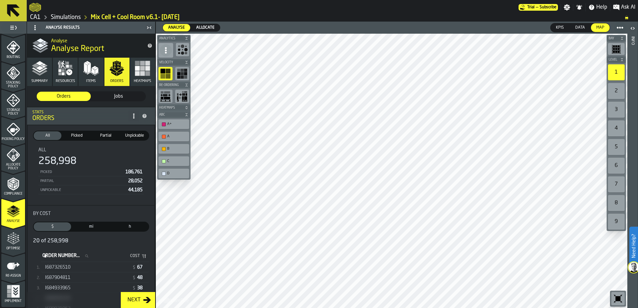
scroll to position [100, 0]
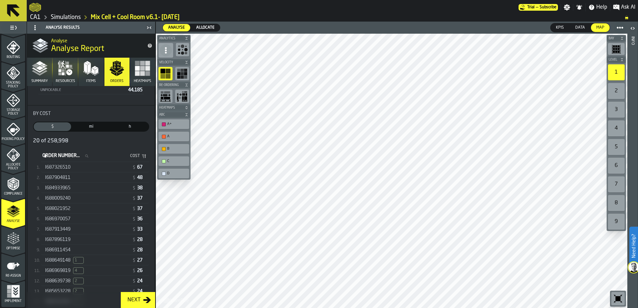
click at [48, 168] on span "I687326510" at bounding box center [57, 167] width 25 height 5
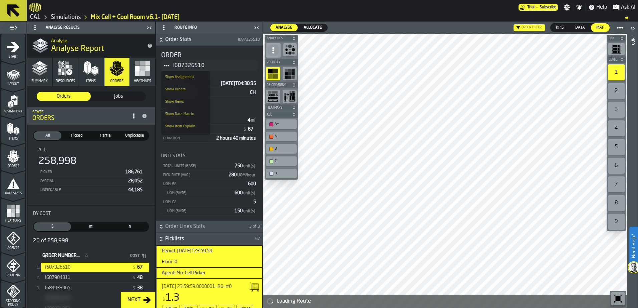
scroll to position [100, 0]
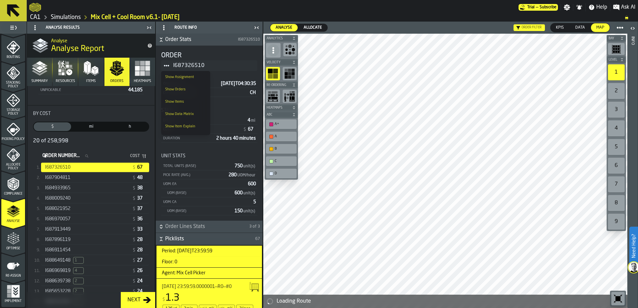
click at [167, 65] on icon "Title" at bounding box center [166, 65] width 5 height 5
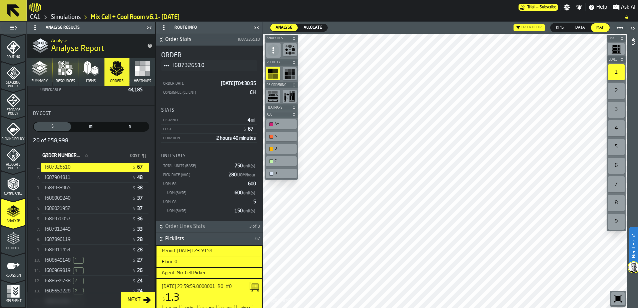
click at [10, 244] on icon "menu Optimise" at bounding box center [13, 238] width 13 height 13
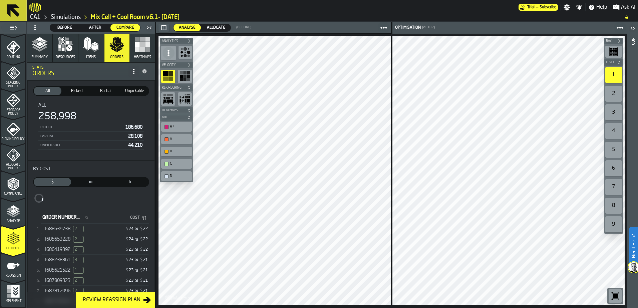
click at [57, 229] on span "I688639738" at bounding box center [57, 229] width 25 height 5
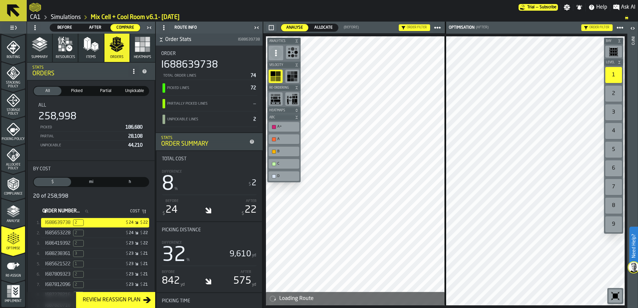
click at [5, 217] on div "Analyse" at bounding box center [13, 214] width 24 height 18
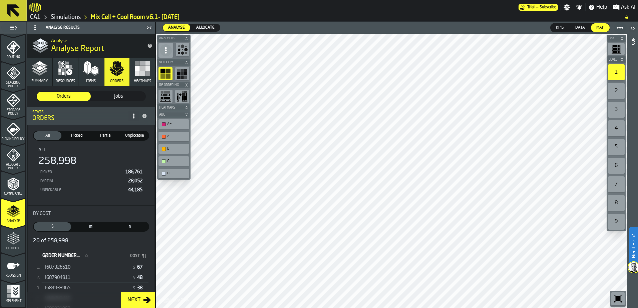
click at [75, 268] on div "I687326510" at bounding box center [87, 267] width 84 height 5
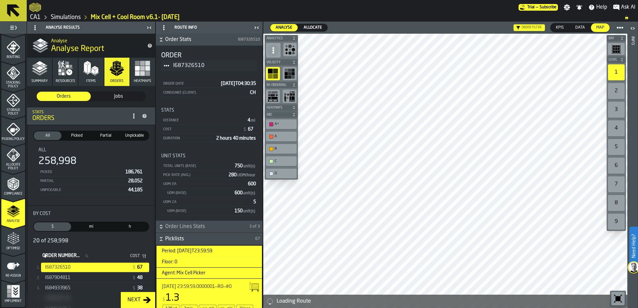
click at [168, 65] on circle "Title" at bounding box center [168, 66] width 2 height 2
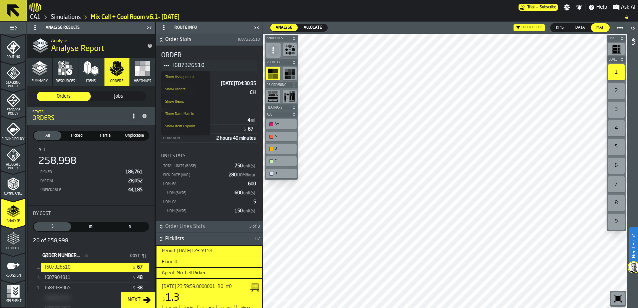
click at [189, 91] on div "Show Orders" at bounding box center [185, 89] width 41 height 4
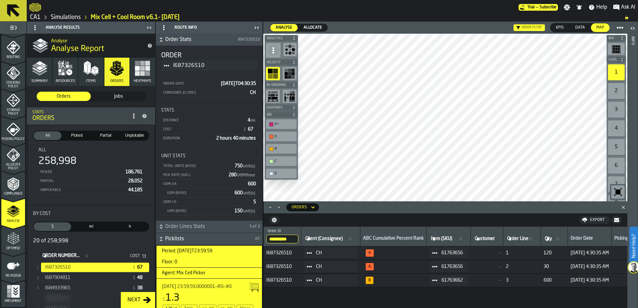
click at [194, 6] on div at bounding box center [273, 7] width 489 height 12
click at [72, 17] on link "Simulations" at bounding box center [66, 17] width 30 height 7
